Goal: Transaction & Acquisition: Purchase product/service

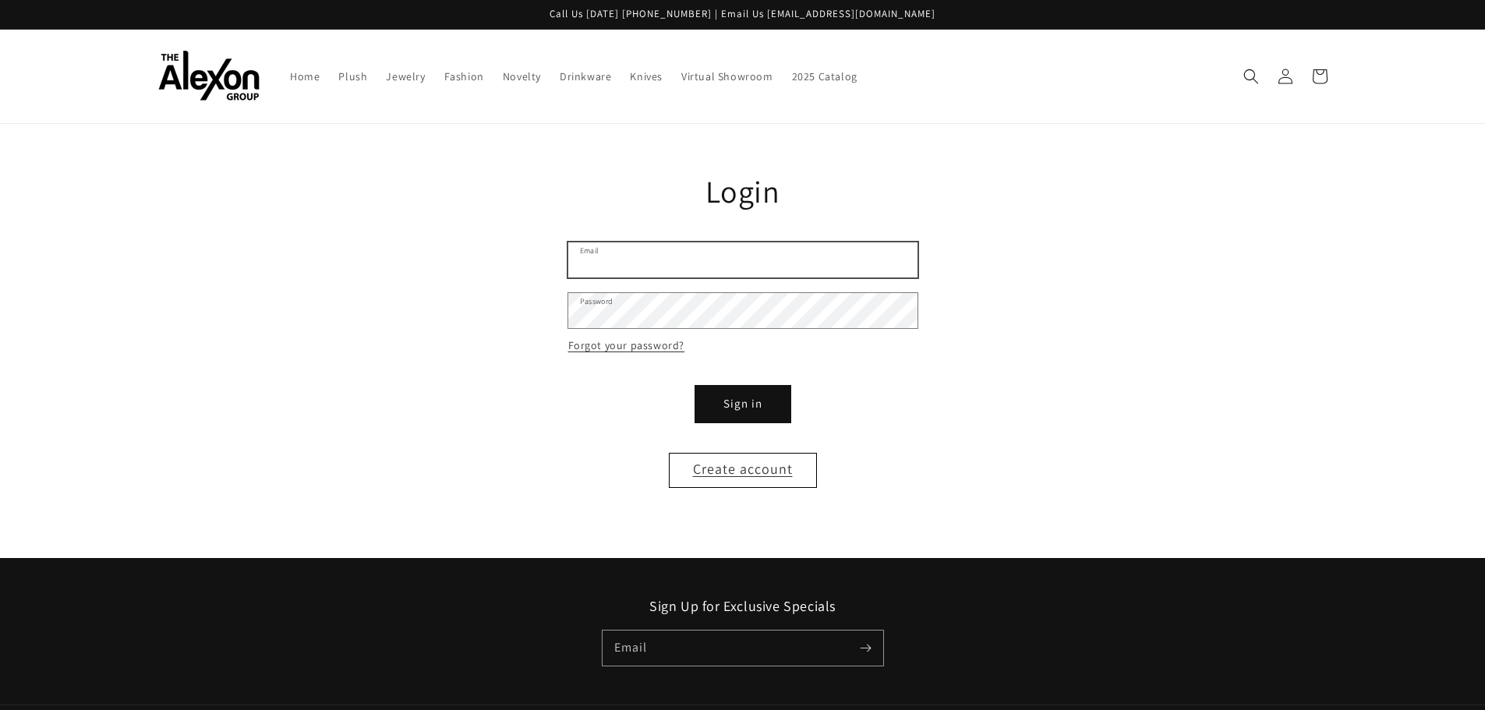
type input "**********"
click at [724, 398] on button "Sign in" at bounding box center [743, 404] width 94 height 35
click at [753, 402] on button "Sign in" at bounding box center [743, 404] width 94 height 35
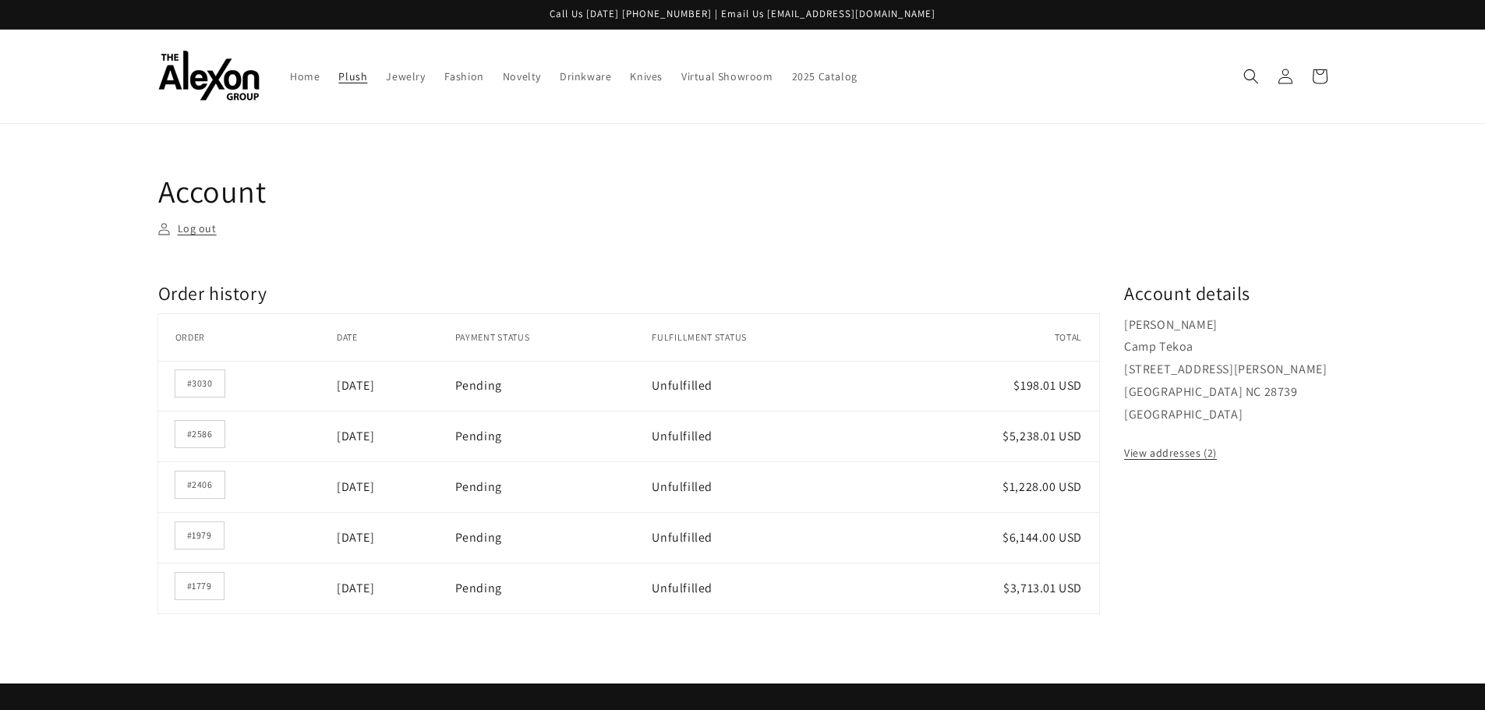
click at [368, 76] on link "Plush" at bounding box center [353, 76] width 48 height 33
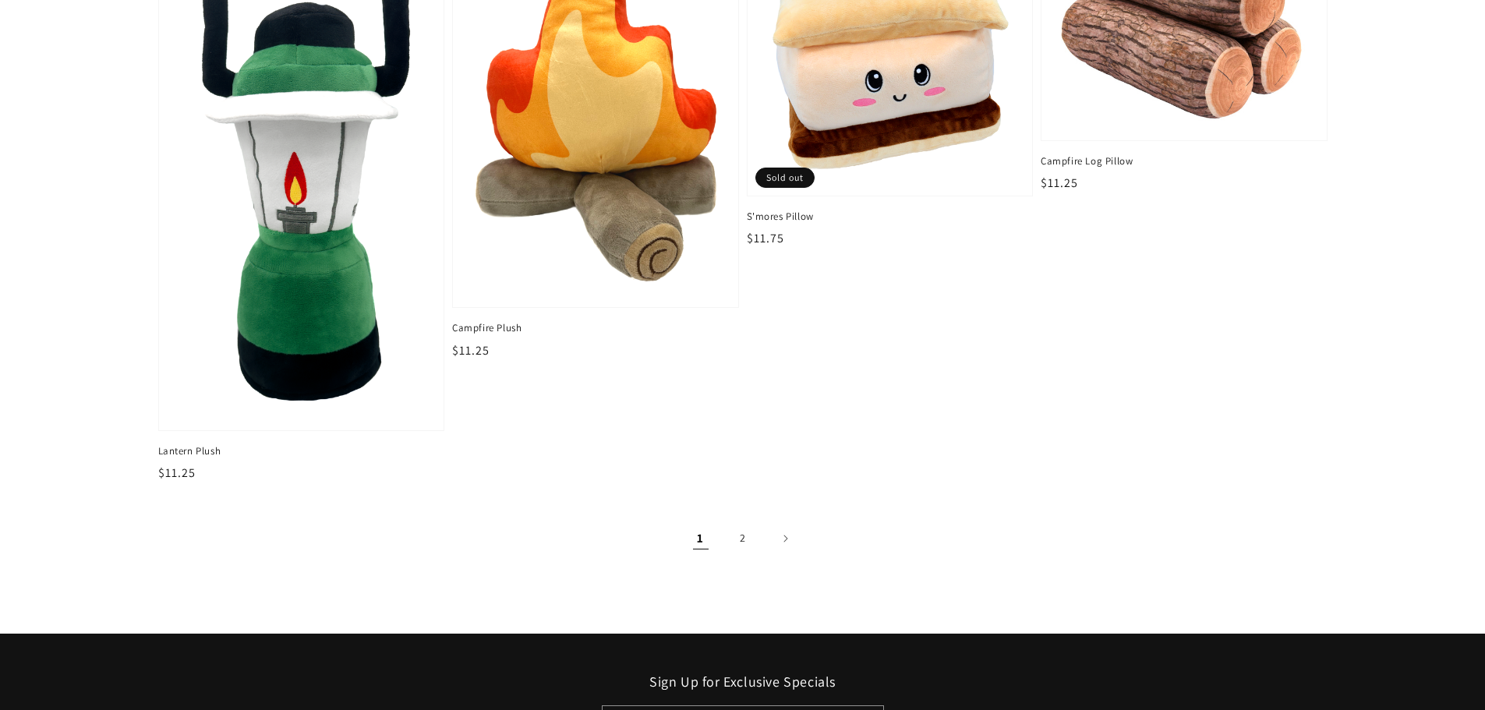
scroll to position [2495, 0]
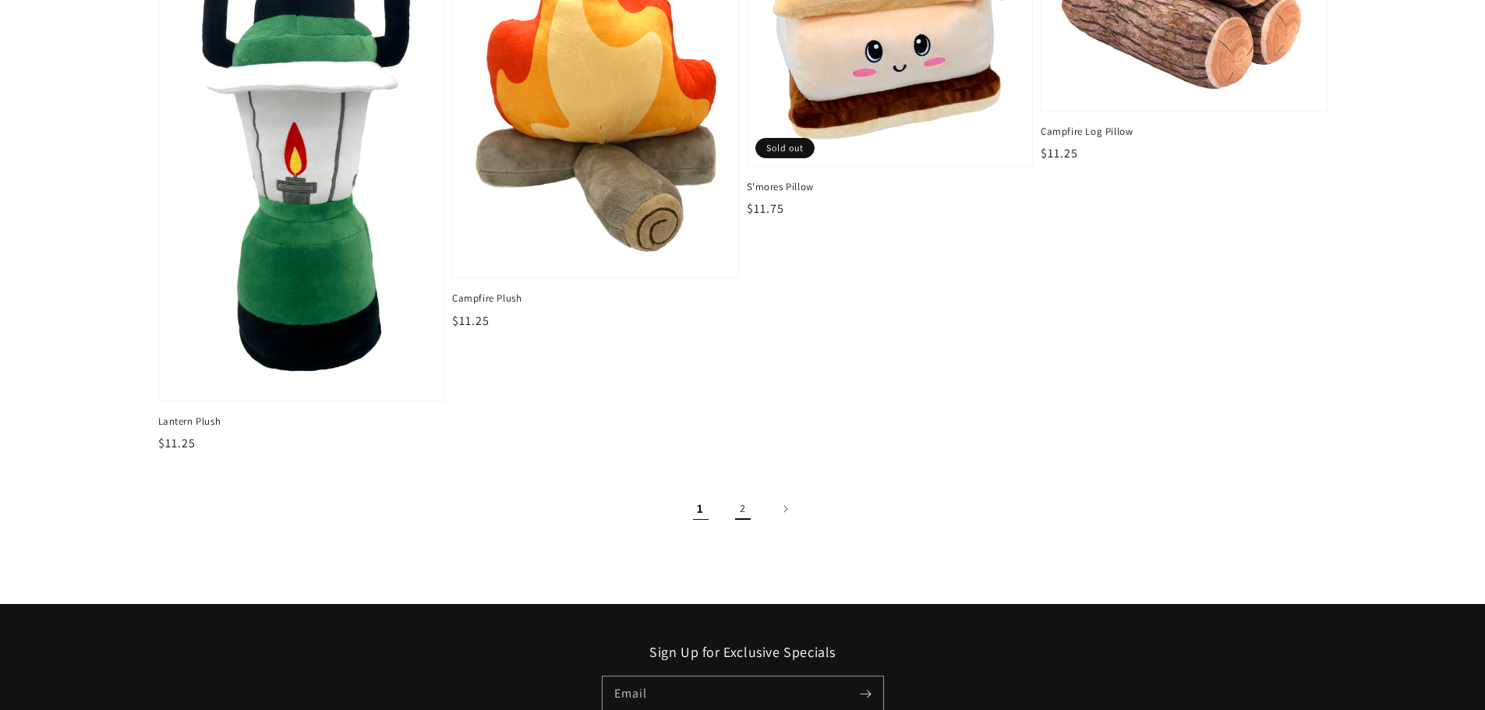
click at [734, 517] on link "2" at bounding box center [743, 509] width 34 height 34
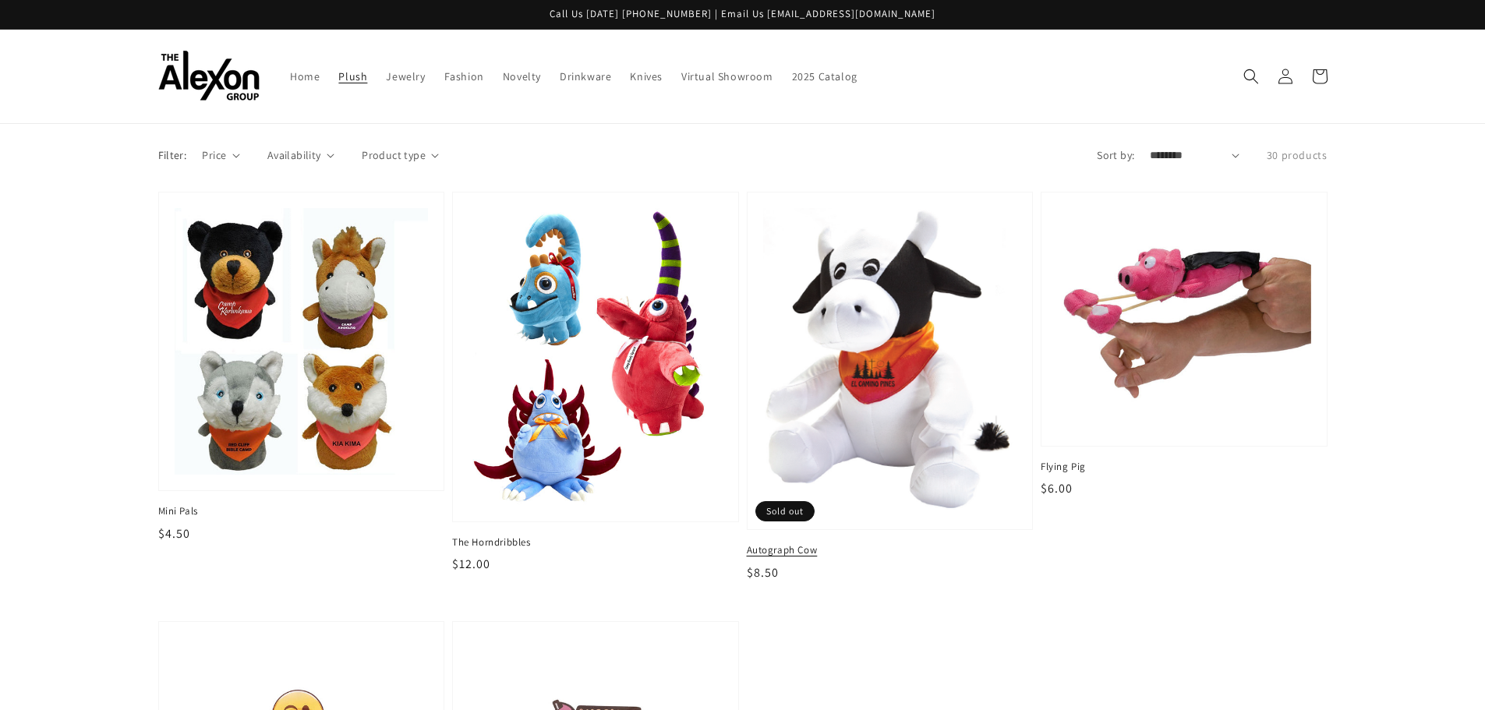
click at [862, 446] on img at bounding box center [890, 361] width 261 height 315
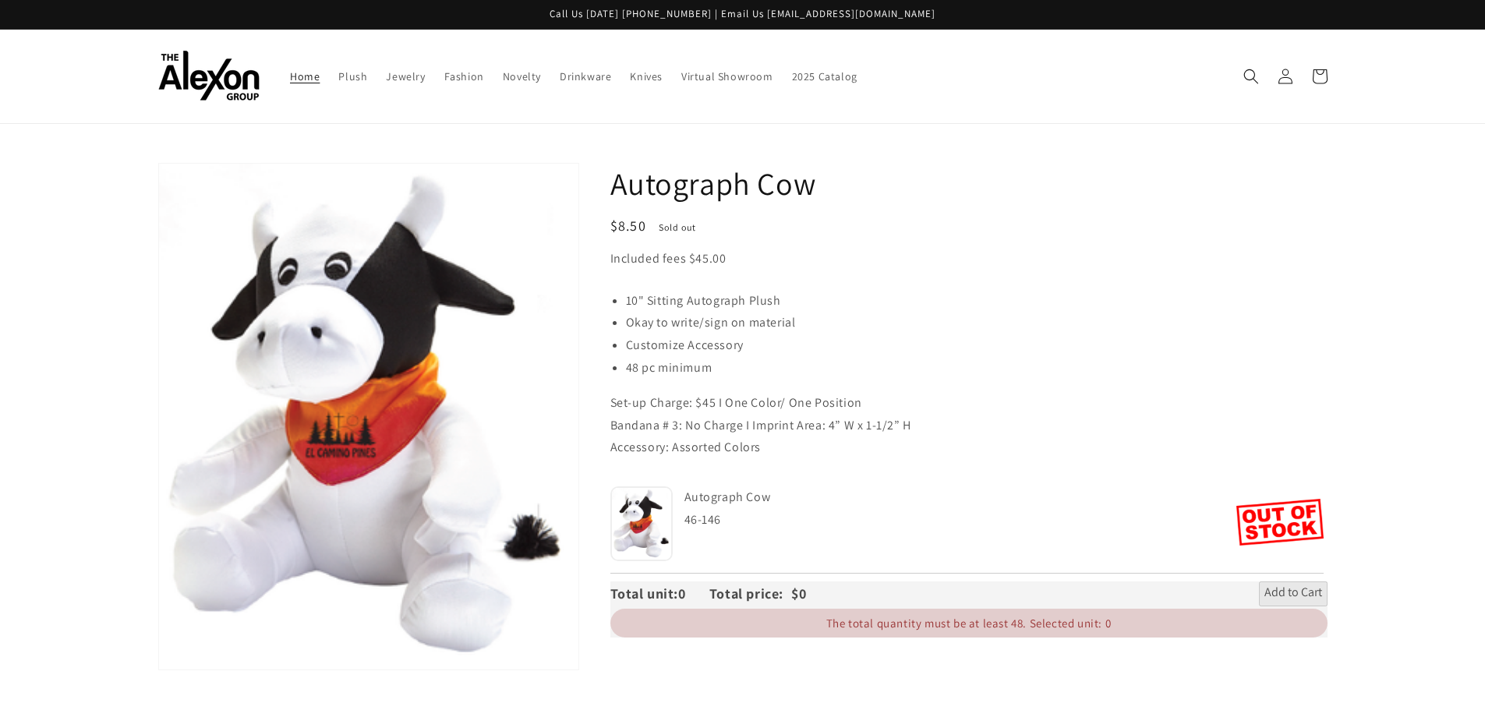
click at [305, 76] on span "Home" at bounding box center [305, 76] width 30 height 14
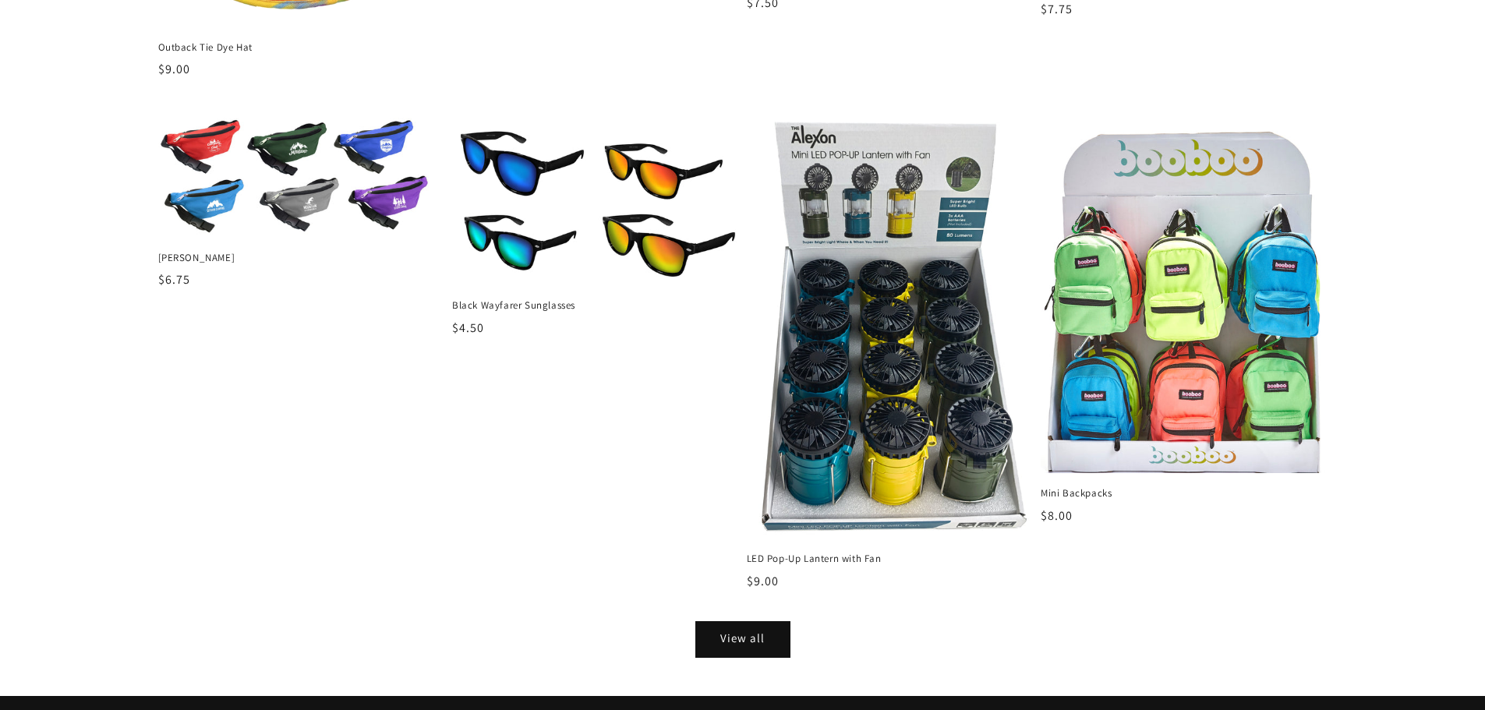
scroll to position [1871, 0]
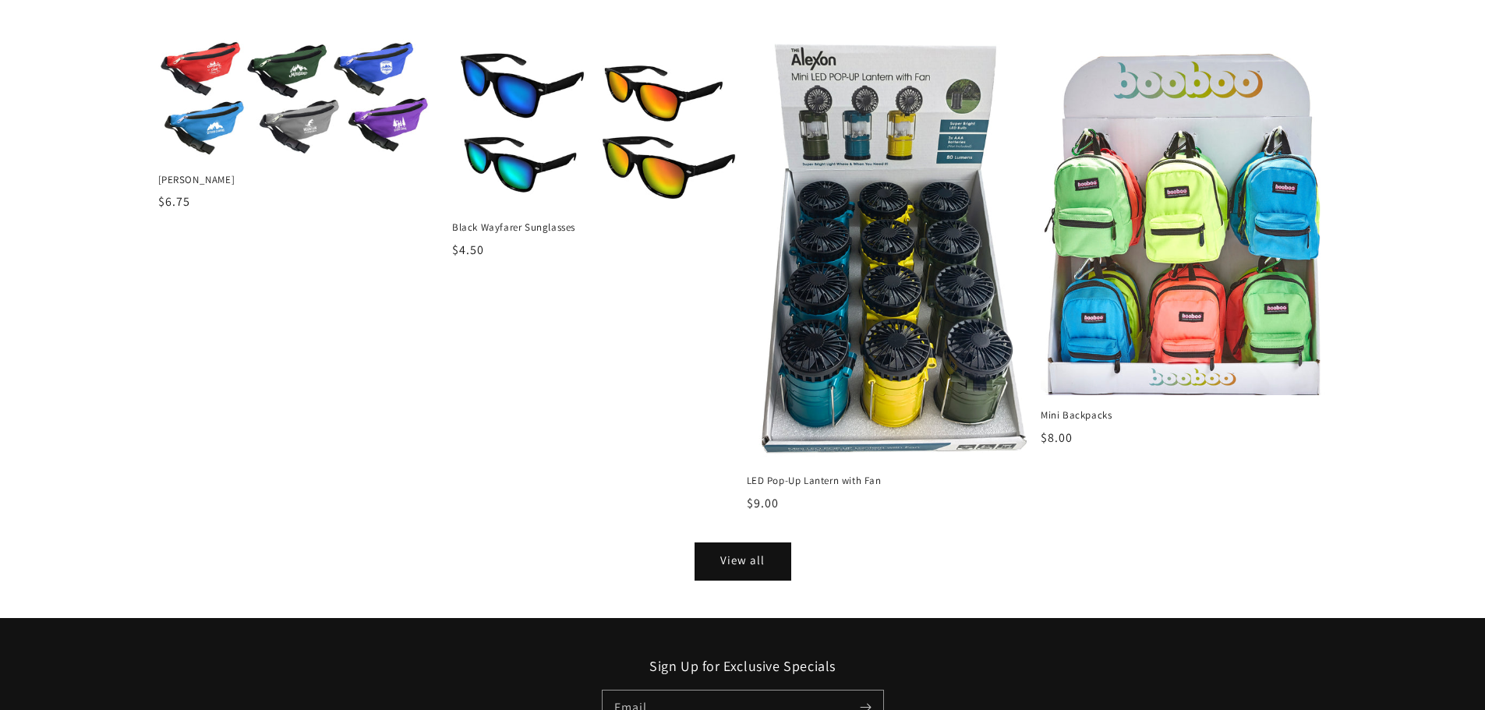
click at [745, 568] on link "View all" at bounding box center [743, 561] width 94 height 35
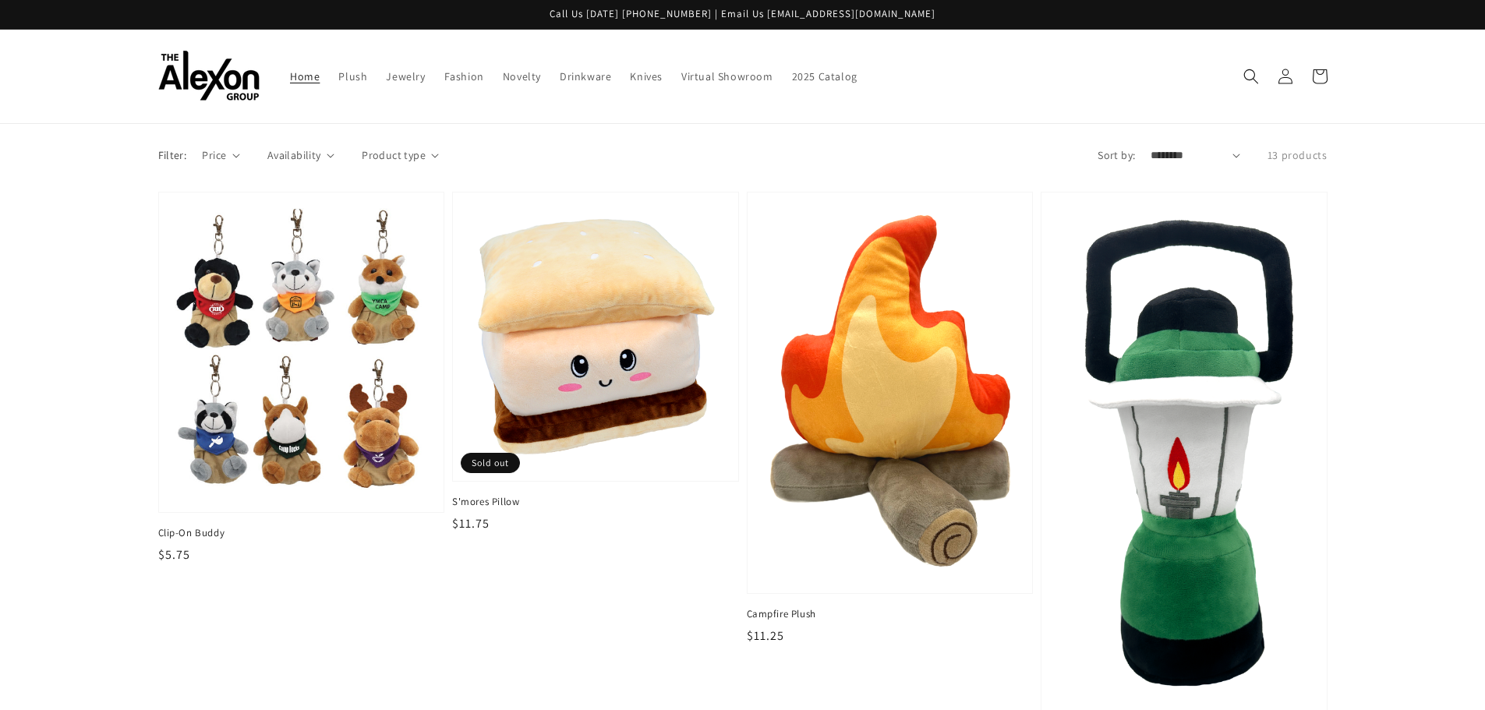
click at [300, 79] on span "Home" at bounding box center [305, 76] width 30 height 14
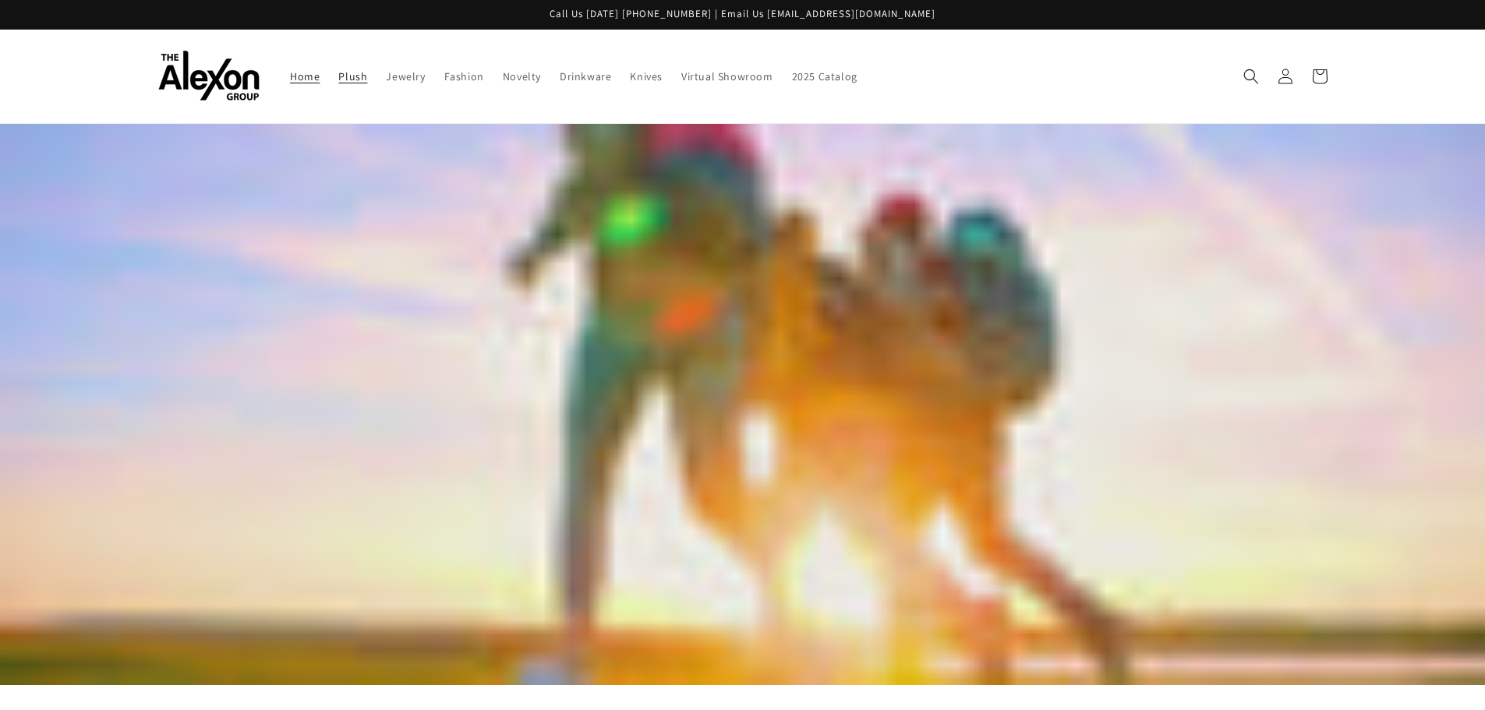
click at [349, 73] on span "Plush" at bounding box center [352, 76] width 29 height 14
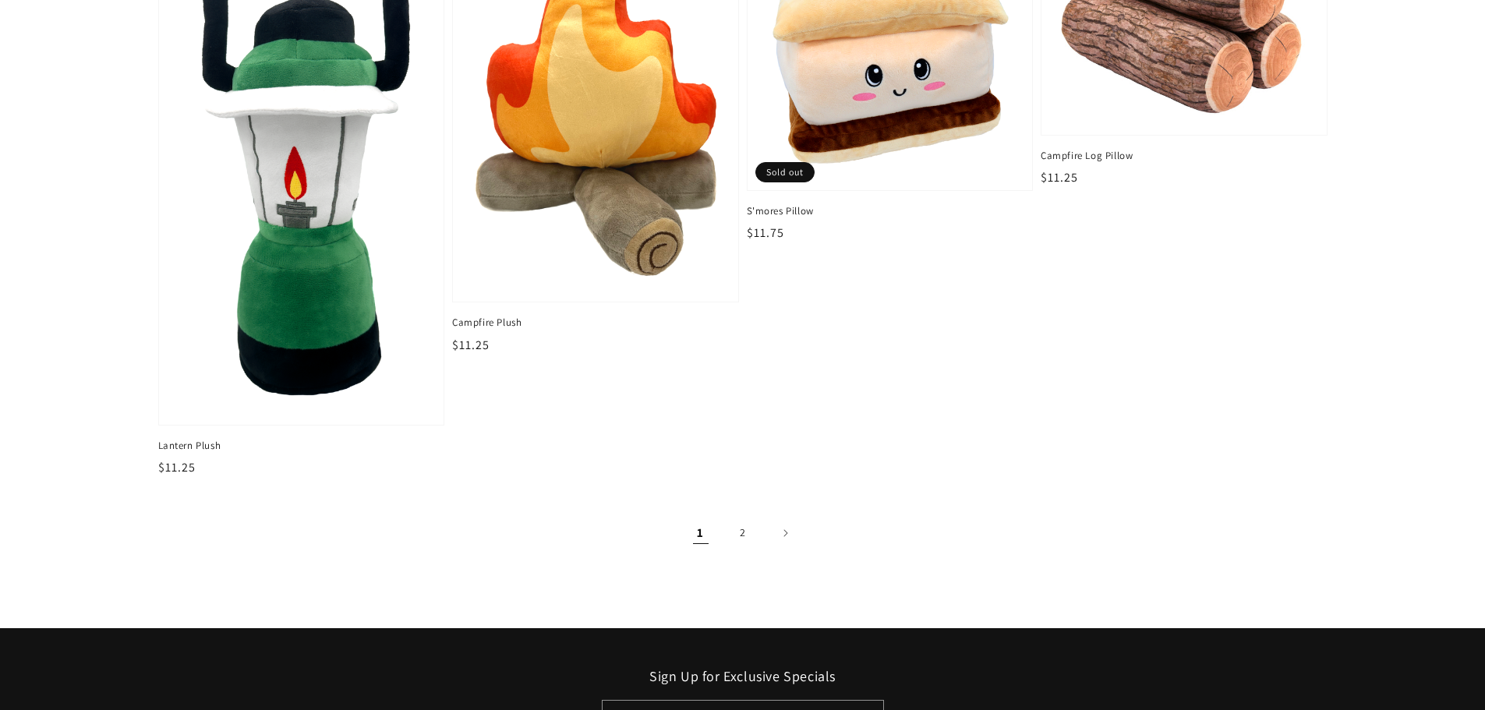
scroll to position [2495, 0]
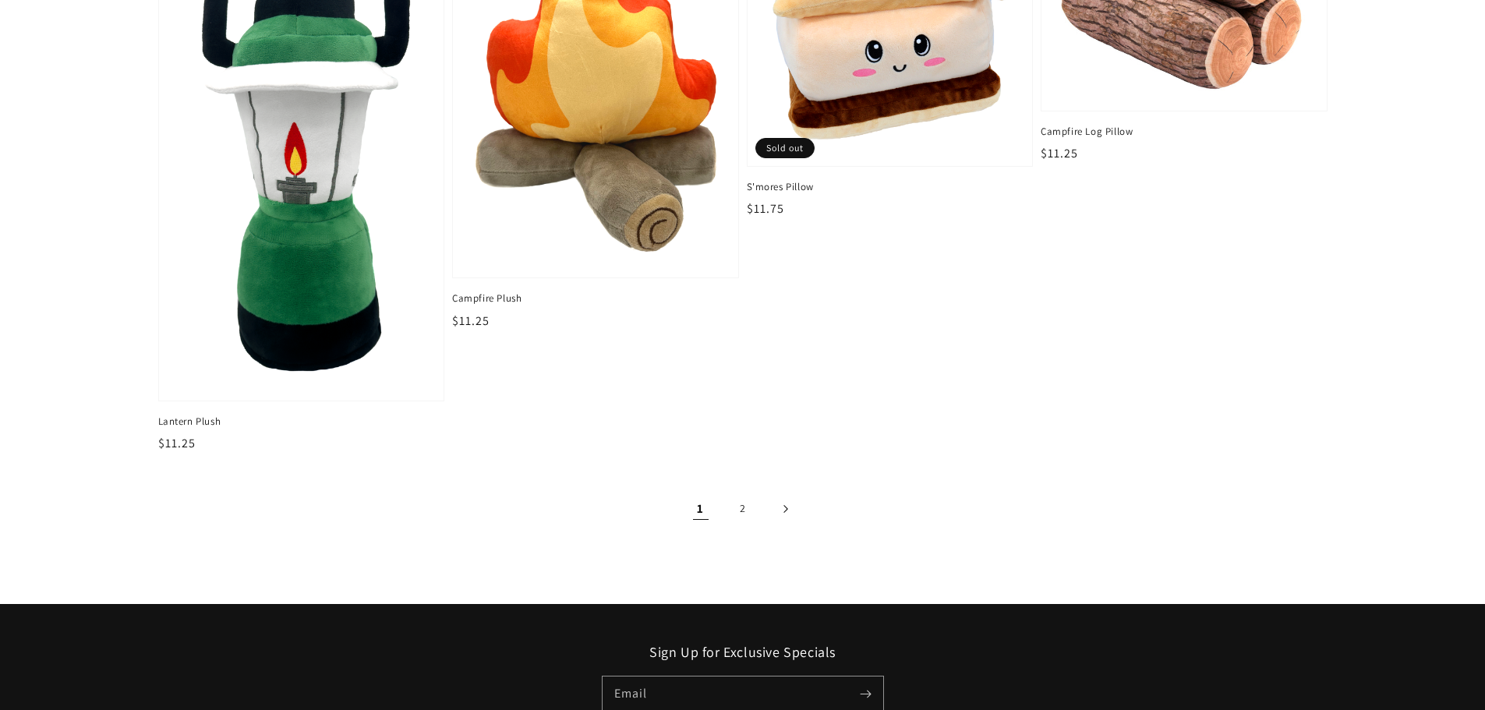
click at [784, 505] on icon "Next page" at bounding box center [785, 509] width 5 height 9
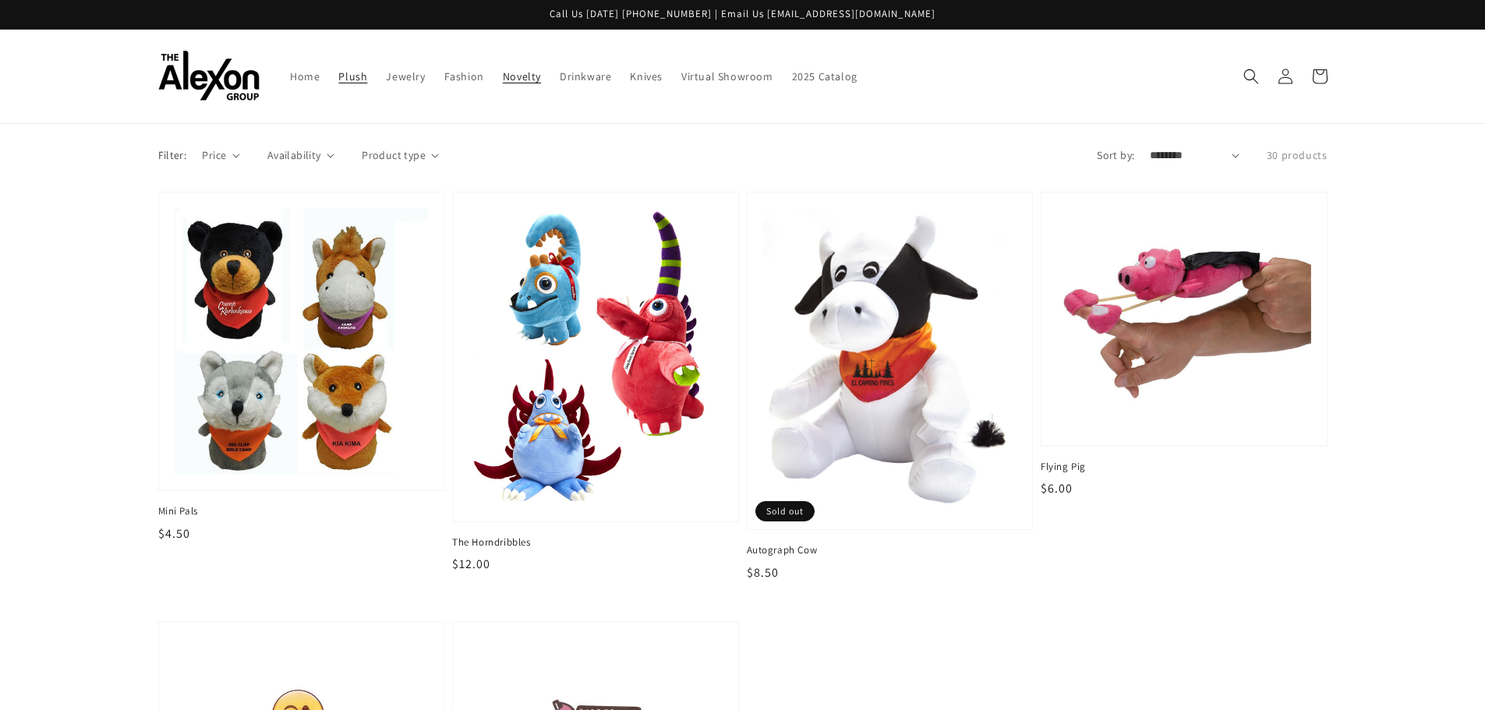
click at [512, 83] on link "Novelty" at bounding box center [522, 76] width 57 height 33
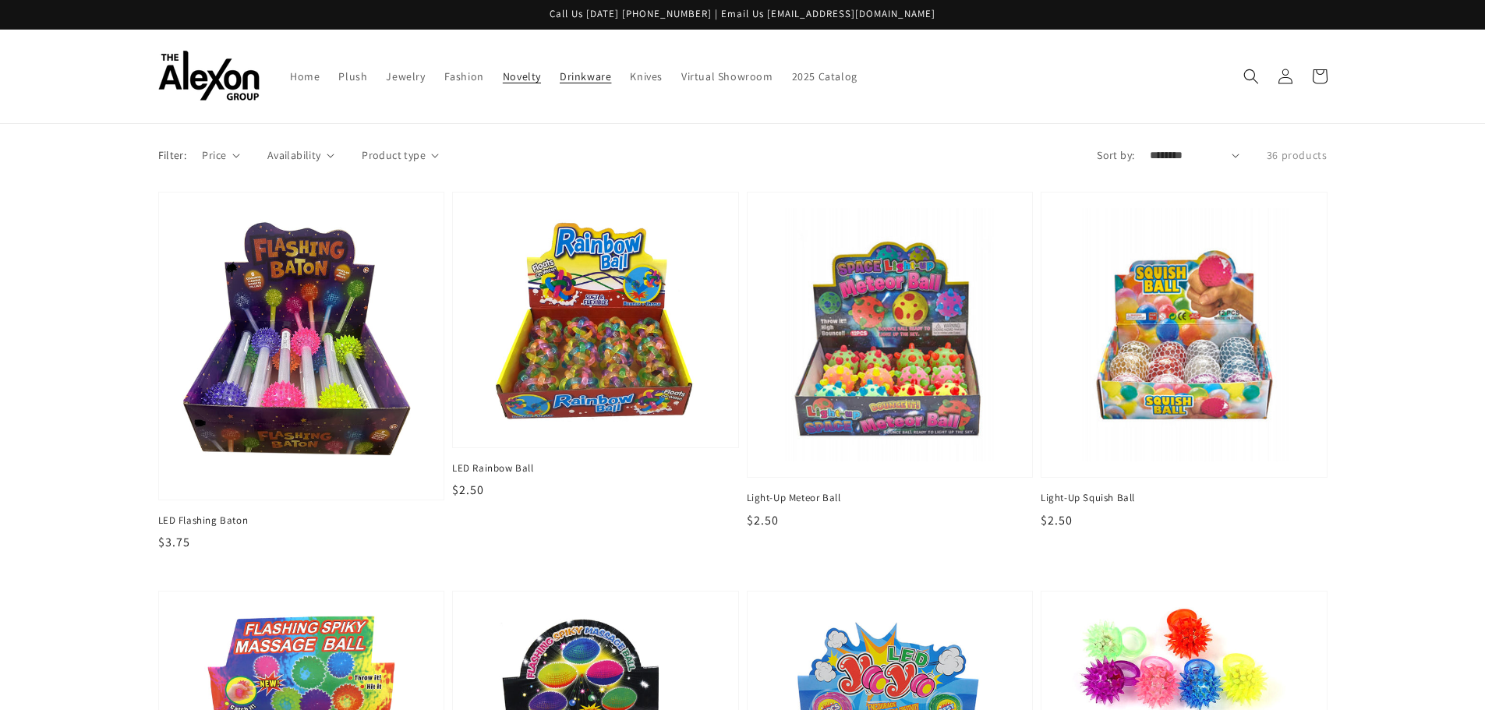
click at [570, 81] on span "Drinkware" at bounding box center [585, 76] width 51 height 14
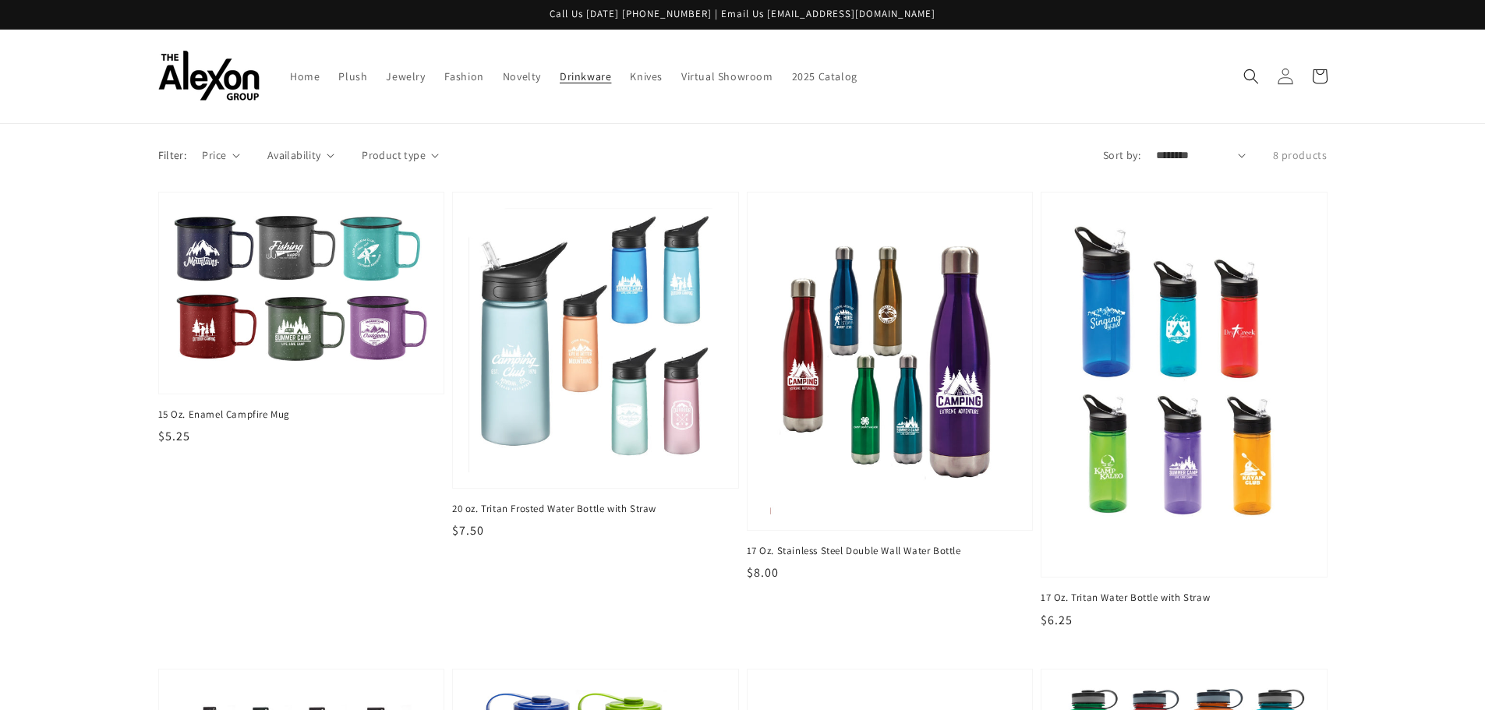
click at [1282, 81] on icon at bounding box center [1285, 76] width 16 height 16
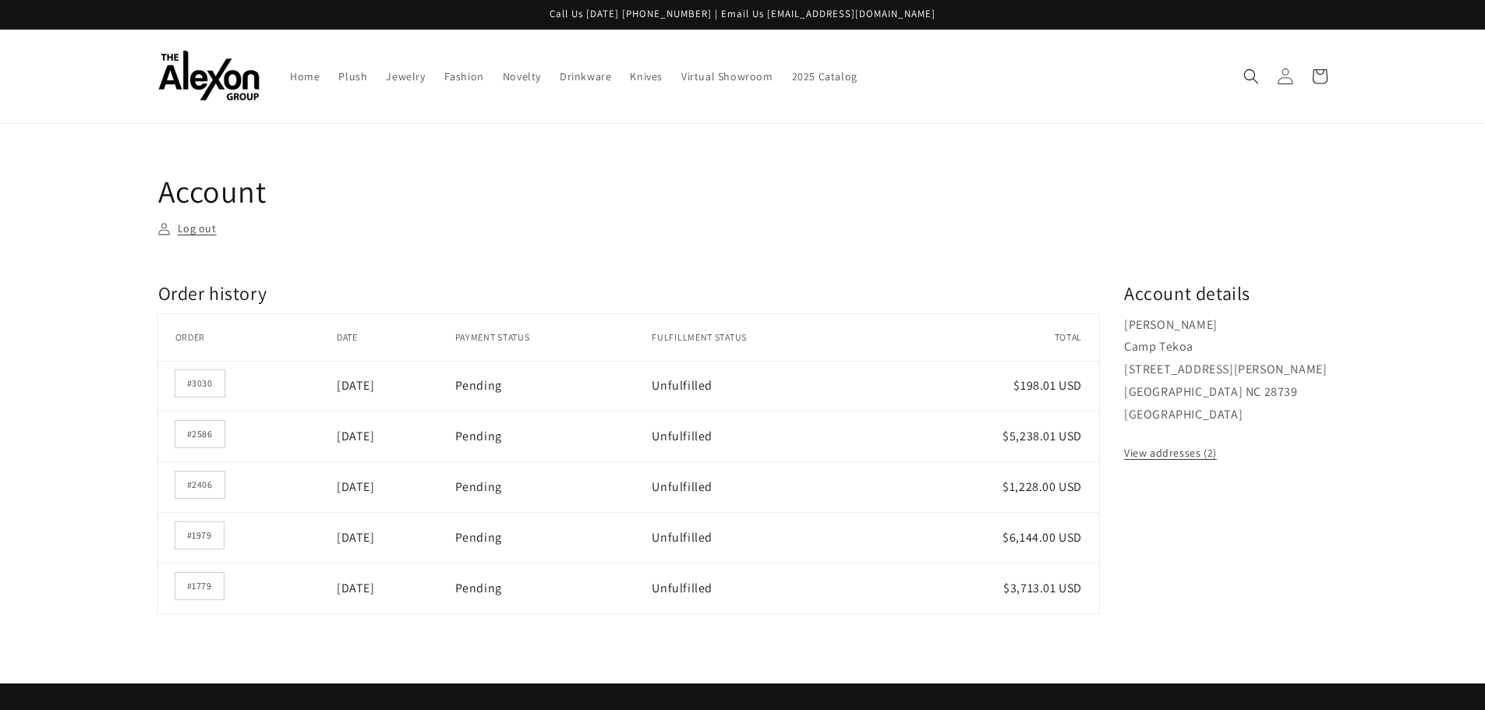
click at [1283, 80] on icon at bounding box center [1285, 76] width 16 height 16
